Goal: Task Accomplishment & Management: Complete application form

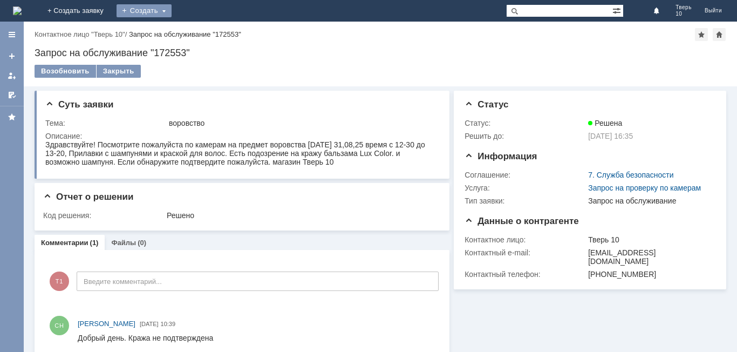
click at [171, 11] on div "Создать" at bounding box center [143, 10] width 55 height 13
click at [201, 30] on link "Заявка" at bounding box center [160, 32] width 82 height 13
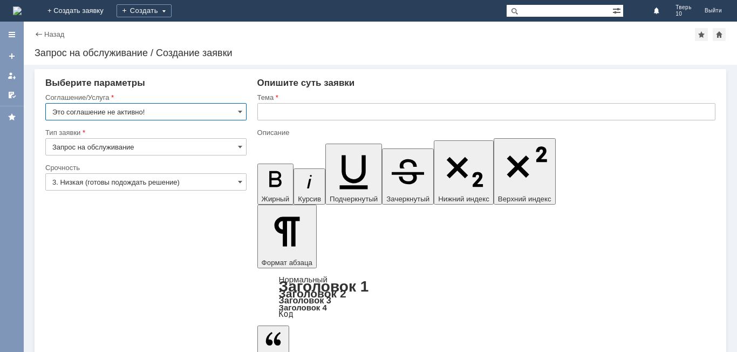
click at [180, 101] on div "Соглашение/Услуга" at bounding box center [145, 98] width 201 height 10
click at [173, 109] on input "Это соглашение не активно!" at bounding box center [145, 111] width 201 height 17
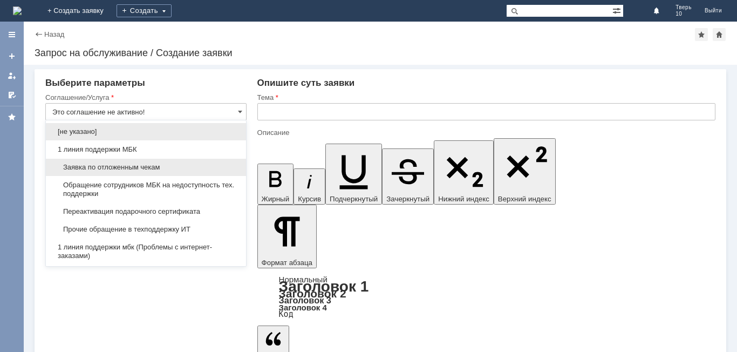
click at [143, 164] on span "Заявка по отложенным чекам" at bounding box center [145, 167] width 187 height 9
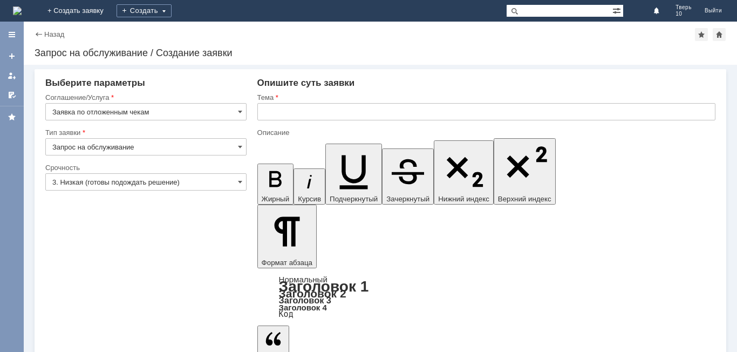
click at [297, 118] on input "text" at bounding box center [486, 111] width 458 height 17
type input "Заявка по отложенным чекам"
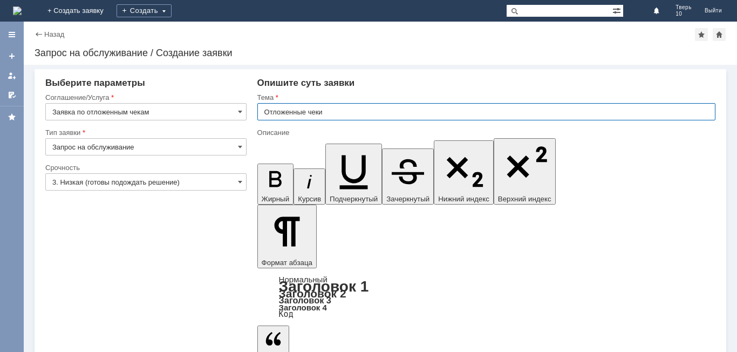
type input "Отложенные чеки"
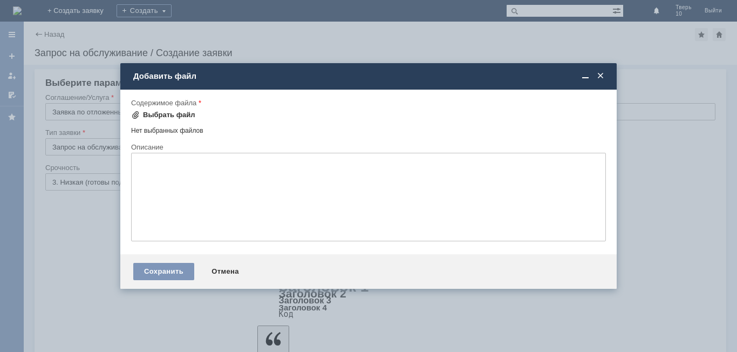
click at [169, 118] on div "Выбрать файл" at bounding box center [169, 115] width 52 height 9
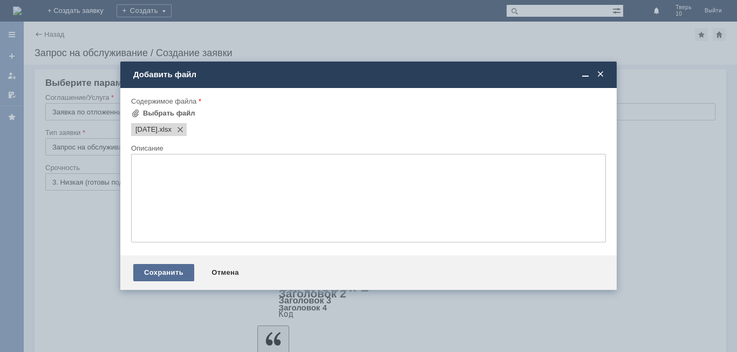
click at [179, 275] on div "Сохранить" at bounding box center [163, 272] width 61 height 17
